Goal: Transaction & Acquisition: Book appointment/travel/reservation

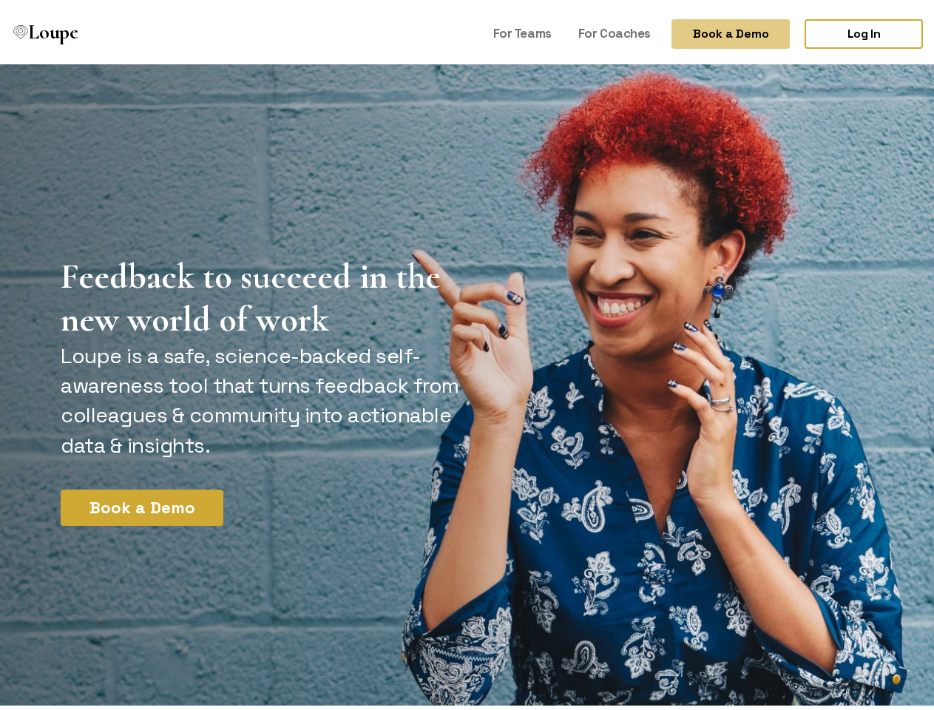
click at [718, 30] on button "Book a Demo" at bounding box center [730, 30] width 118 height 30
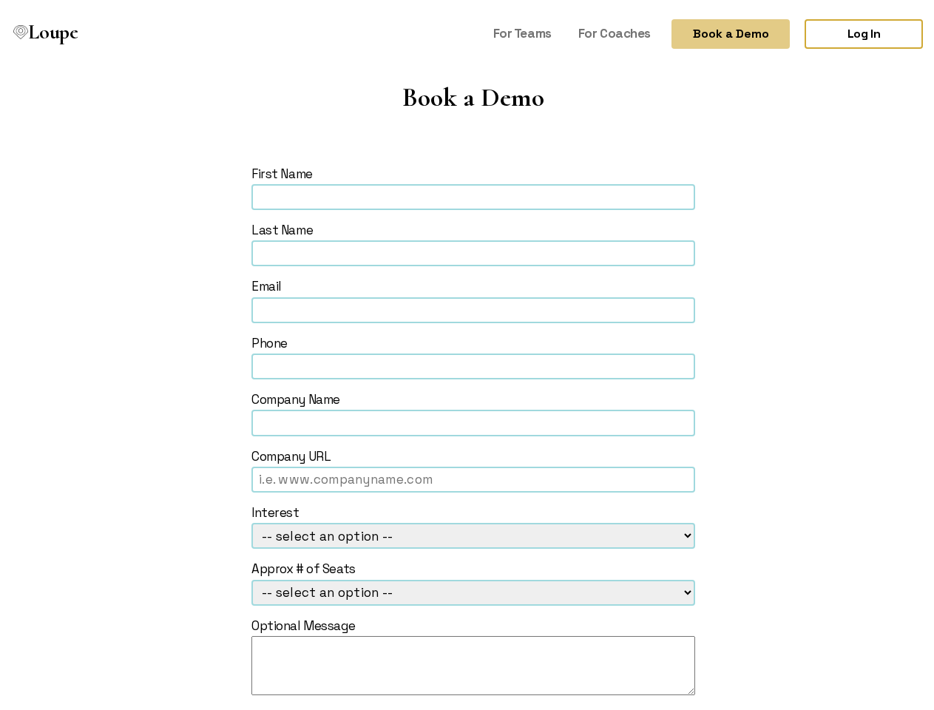
click at [136, 503] on form "First Name Last Name Email Phone Company Name Company URL Interest -- select an…" at bounding box center [473, 469] width 825 height 617
